Goal: Information Seeking & Learning: Learn about a topic

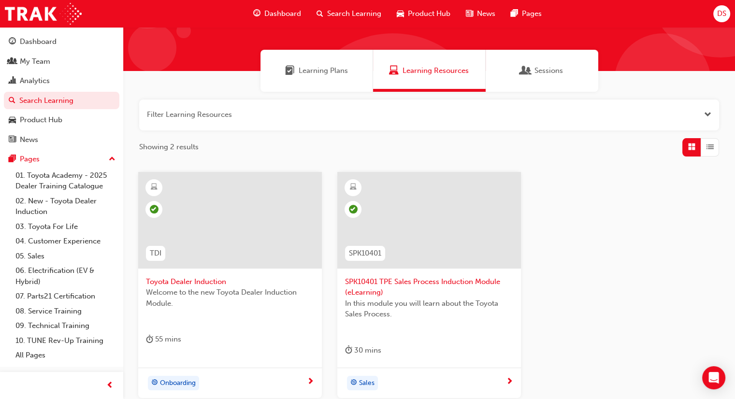
scroll to position [144, 0]
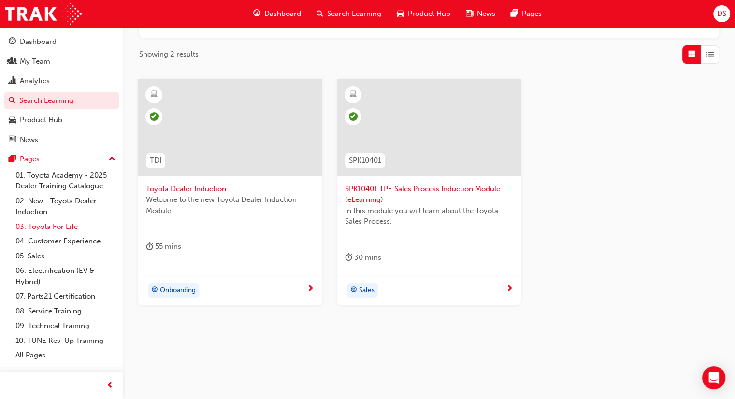
click at [68, 229] on link "03. Toyota For Life" at bounding box center [66, 226] width 108 height 15
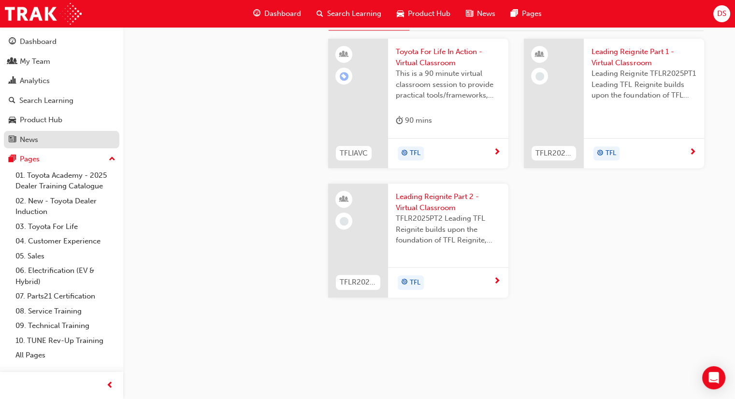
scroll to position [971, 0]
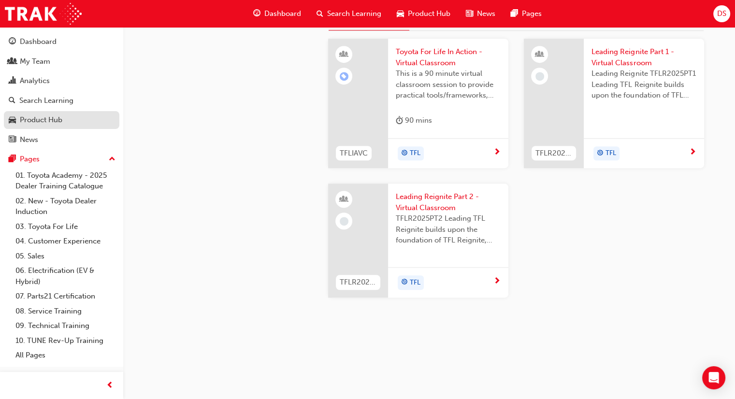
click at [51, 118] on div "Product Hub" at bounding box center [41, 119] width 43 height 11
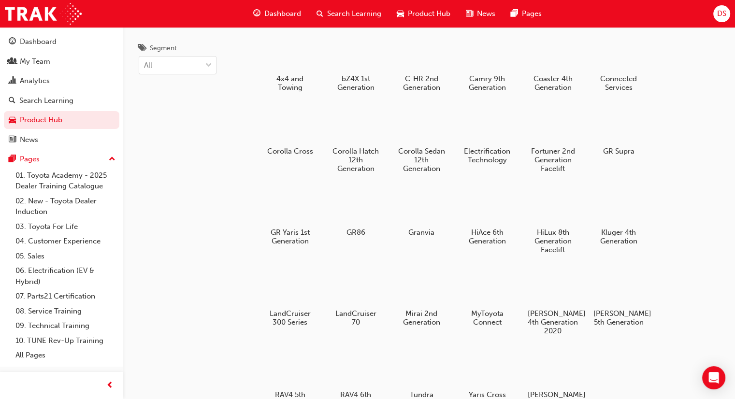
scroll to position [48, 0]
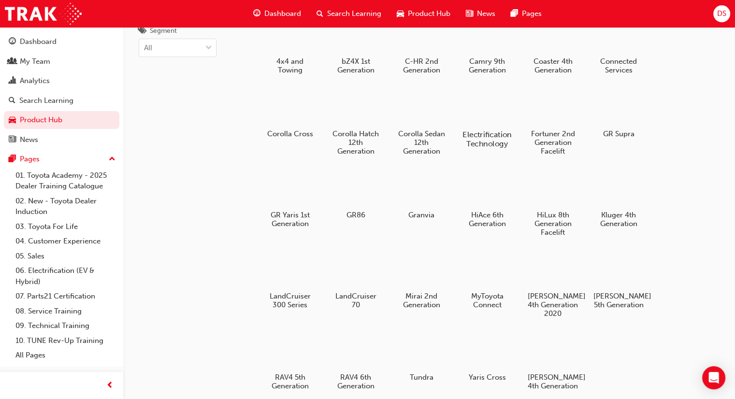
click at [486, 99] on div at bounding box center [487, 106] width 54 height 38
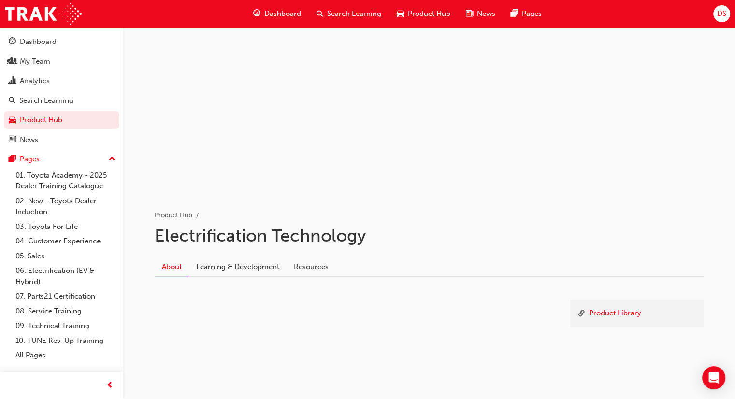
scroll to position [40, 0]
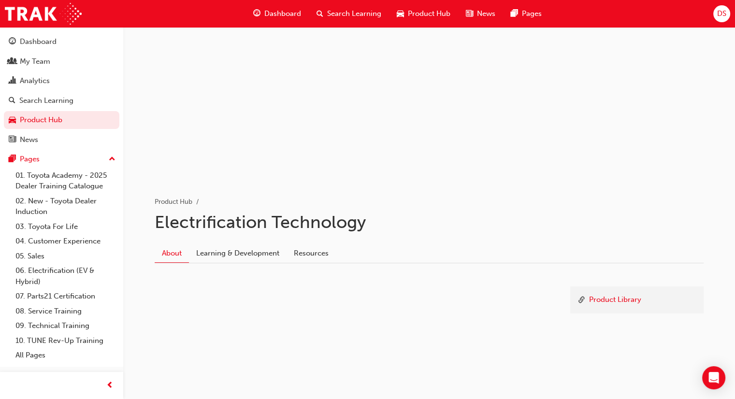
click at [235, 250] on link "Learning & Development" at bounding box center [238, 253] width 98 height 18
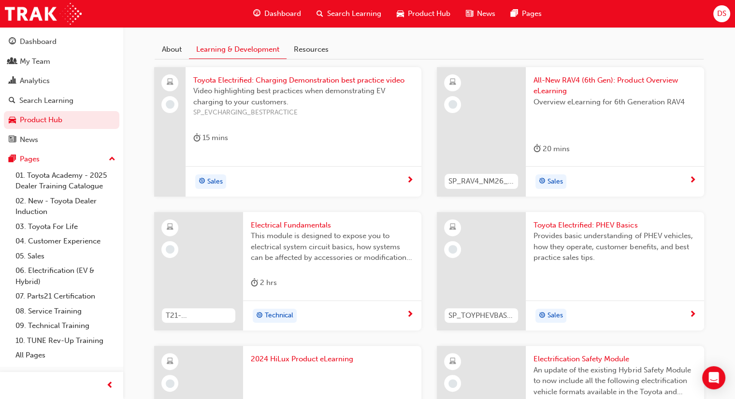
scroll to position [193, 0]
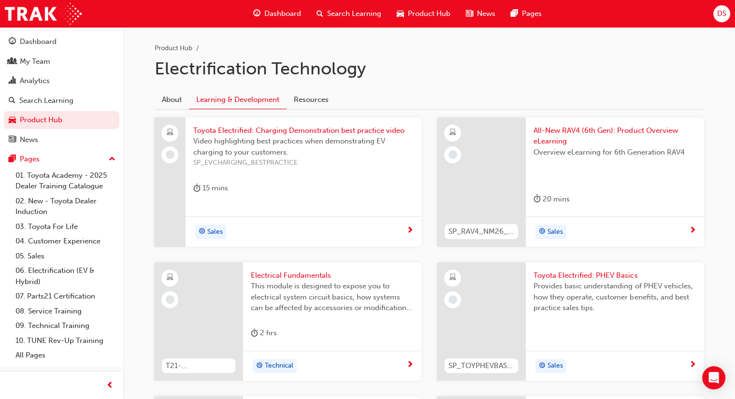
click at [628, 217] on div "Sales" at bounding box center [615, 231] width 178 height 30
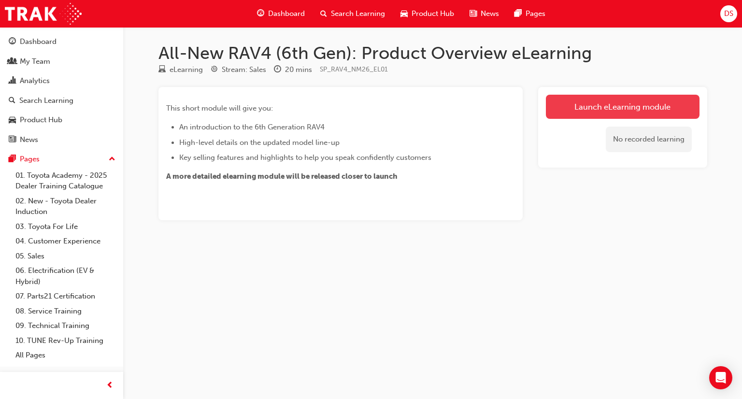
click at [594, 105] on link "Launch eLearning module" at bounding box center [623, 107] width 154 height 24
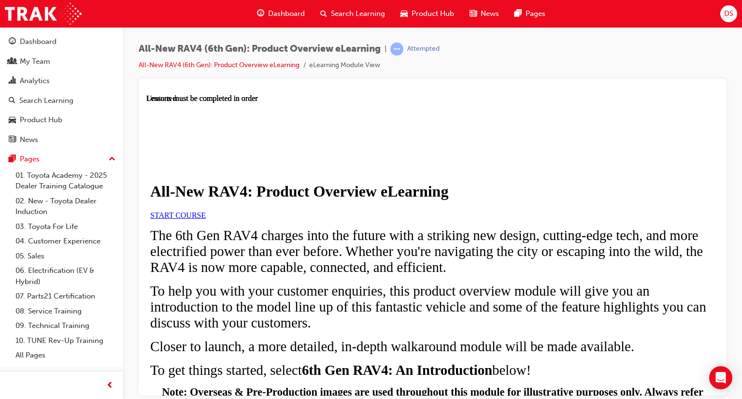
click at [206, 219] on link "START COURSE" at bounding box center [178, 215] width 56 height 8
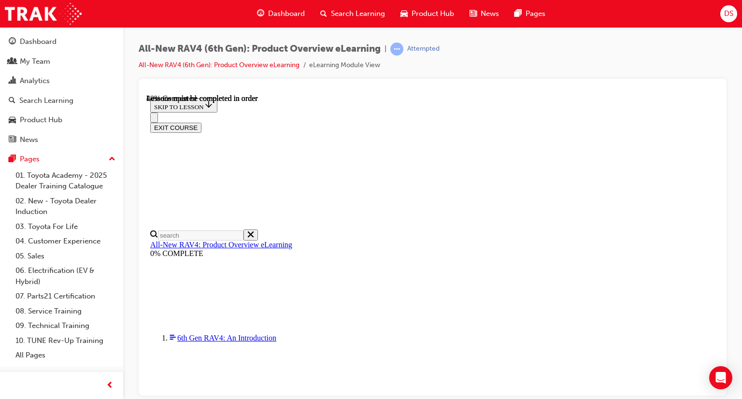
scroll to position [952, 0]
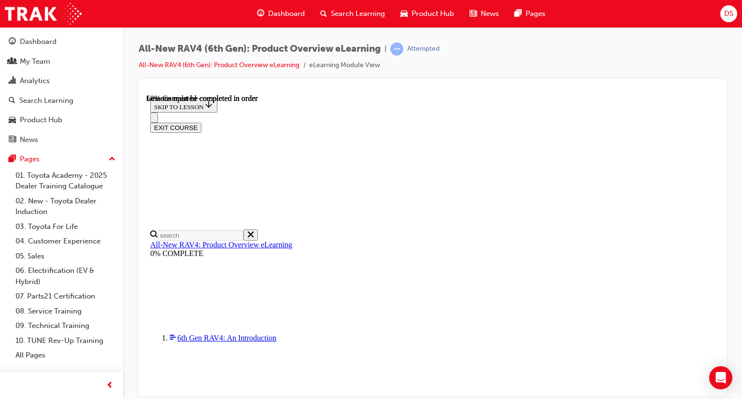
scroll to position [1159, 0]
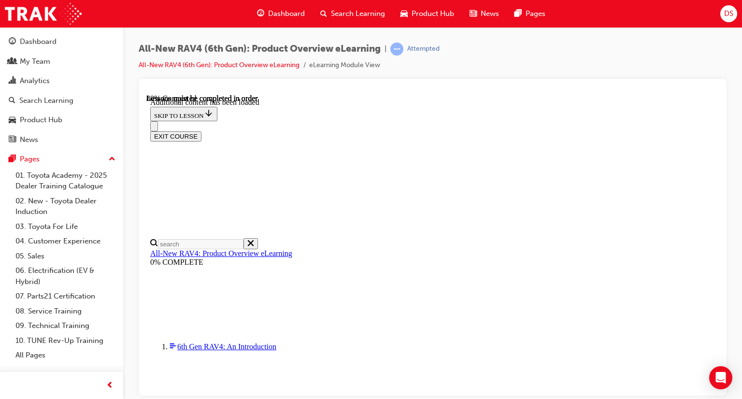
scroll to position [1455, 0]
